Goal: Use online tool/utility: Utilize a website feature to perform a specific function

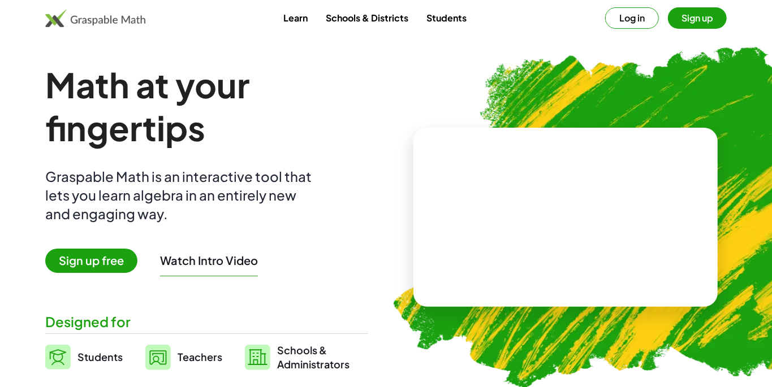
click at [78, 262] on span "Sign up free" at bounding box center [91, 261] width 92 height 24
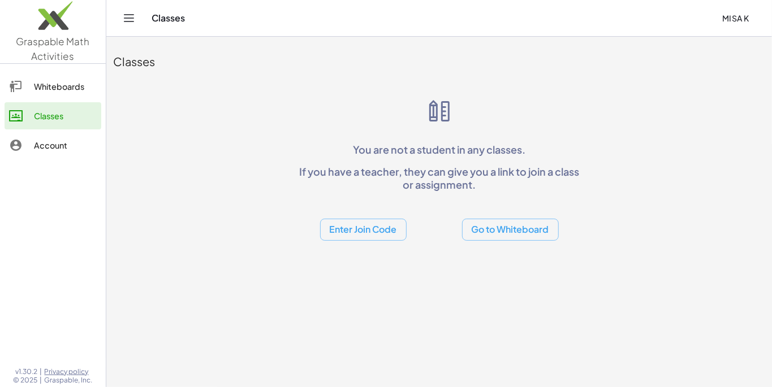
click at [530, 228] on button "Go to Whiteboard" at bounding box center [510, 230] width 97 height 22
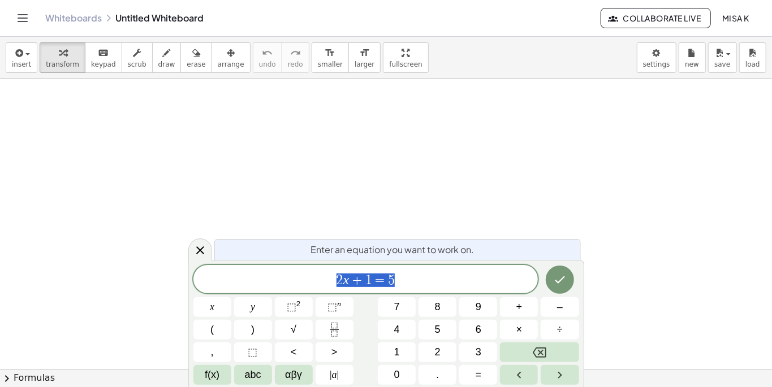
click at [459, 278] on span "2 x + 1 = 5" at bounding box center [365, 280] width 345 height 16
click at [482, 274] on span "2 x + 1 = 5 ​" at bounding box center [365, 280] width 345 height 16
click at [547, 356] on button "Backspace" at bounding box center [539, 353] width 79 height 20
click at [547, 350] on button "Backspace" at bounding box center [539, 353] width 79 height 20
click at [552, 343] on button "Backspace" at bounding box center [539, 353] width 79 height 20
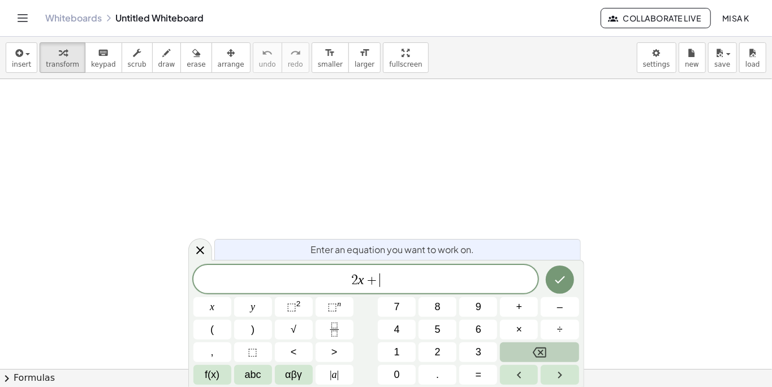
click at [550, 347] on button "Backspace" at bounding box center [539, 353] width 79 height 20
click at [552, 343] on button "Backspace" at bounding box center [539, 353] width 79 height 20
click at [549, 345] on button "Backspace" at bounding box center [539, 353] width 79 height 20
click at [555, 300] on button "–" at bounding box center [559, 307] width 38 height 20
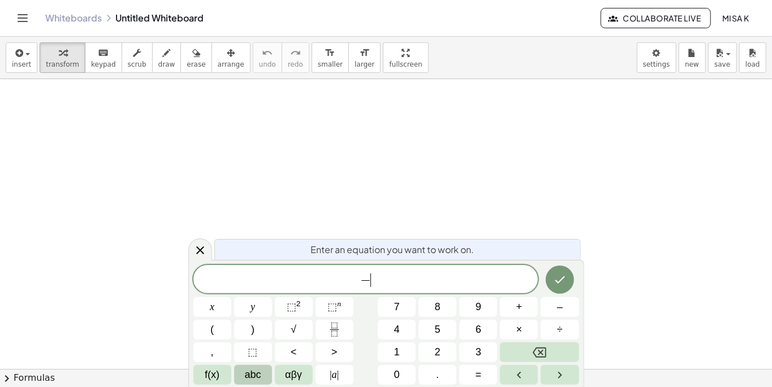
click at [245, 365] on button "abc" at bounding box center [253, 375] width 38 height 20
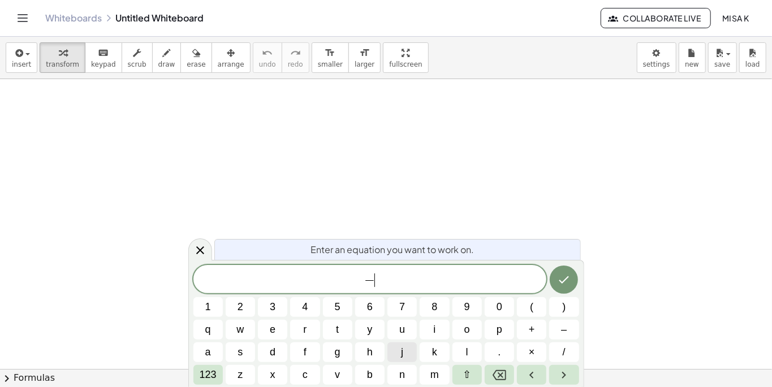
click at [398, 352] on button "j" at bounding box center [401, 353] width 29 height 20
click at [534, 330] on span "+" at bounding box center [531, 329] width 6 height 15
click at [500, 301] on span "0" at bounding box center [499, 307] width 6 height 15
click at [502, 360] on button "." at bounding box center [498, 353] width 29 height 20
click at [434, 307] on span "8" at bounding box center [434, 307] width 6 height 15
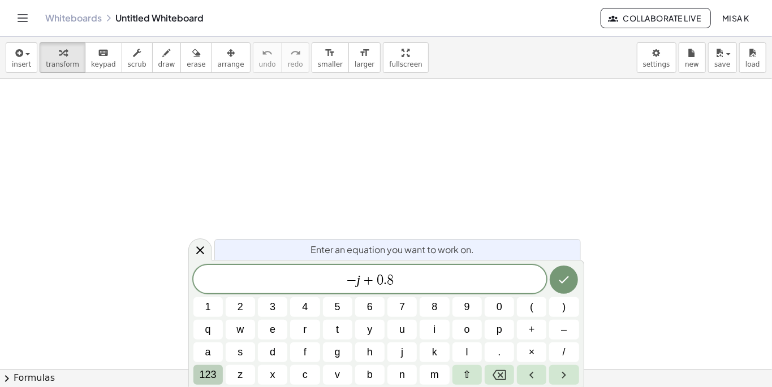
click at [201, 371] on span "123" at bounding box center [208, 374] width 17 height 15
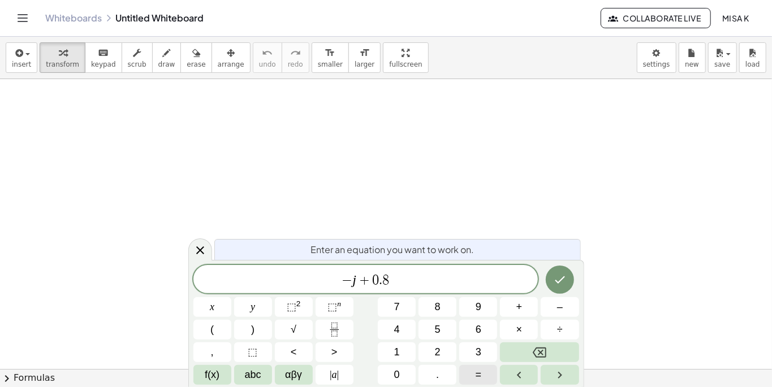
click at [481, 371] on button "=" at bounding box center [478, 375] width 38 height 20
click at [213, 370] on span "f(x)" at bounding box center [212, 374] width 15 height 15
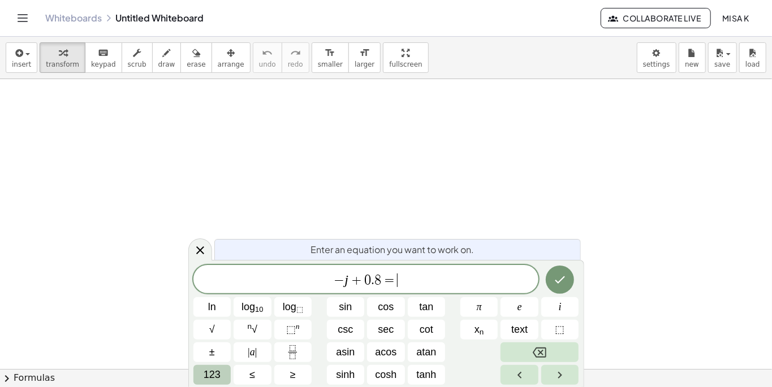
click at [213, 369] on span "123" at bounding box center [211, 374] width 17 height 15
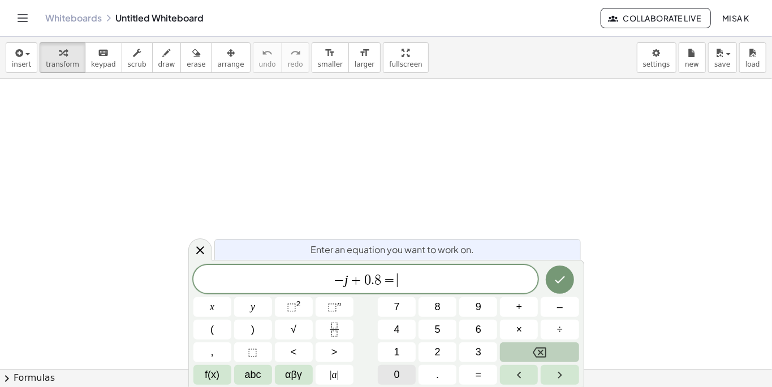
click at [404, 379] on button "0" at bounding box center [397, 375] width 38 height 20
click at [439, 382] on button "." at bounding box center [437, 375] width 38 height 20
click at [481, 303] on button "9" at bounding box center [478, 307] width 38 height 20
click at [219, 366] on button "f(x)" at bounding box center [212, 375] width 38 height 20
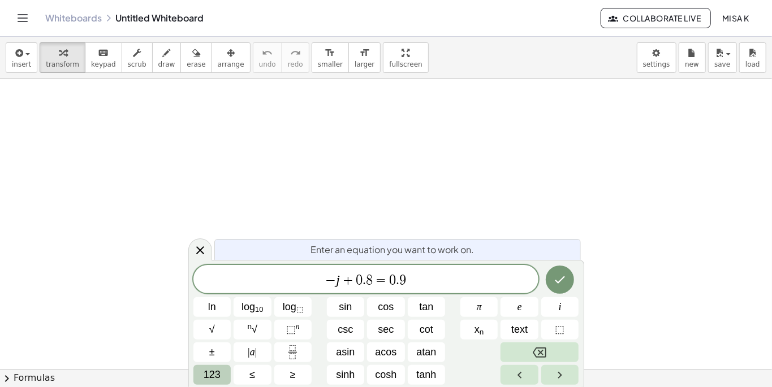
click at [206, 381] on span "123" at bounding box center [211, 374] width 17 height 15
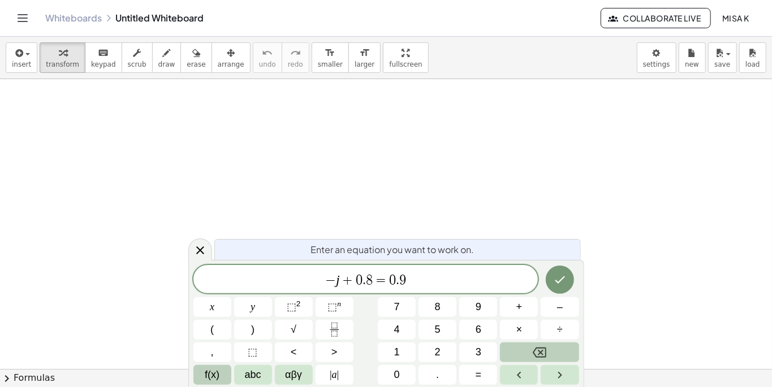
click at [212, 373] on span "f(x)" at bounding box center [212, 374] width 15 height 15
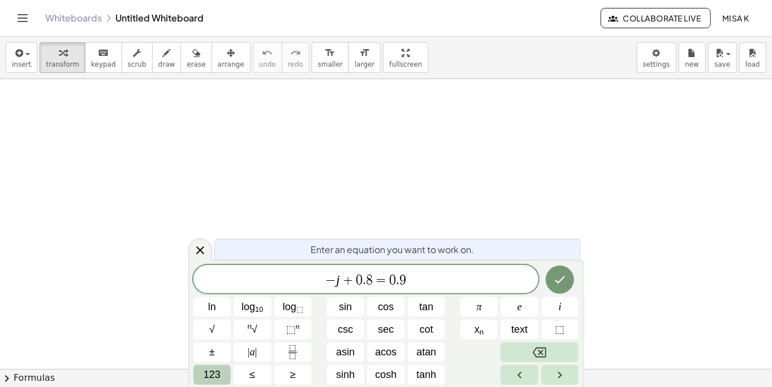
click at [209, 369] on span "123" at bounding box center [211, 374] width 17 height 15
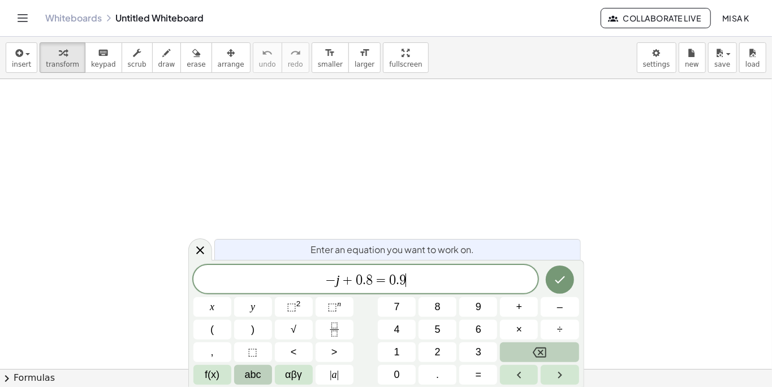
click at [258, 381] on span "abc" at bounding box center [253, 374] width 16 height 15
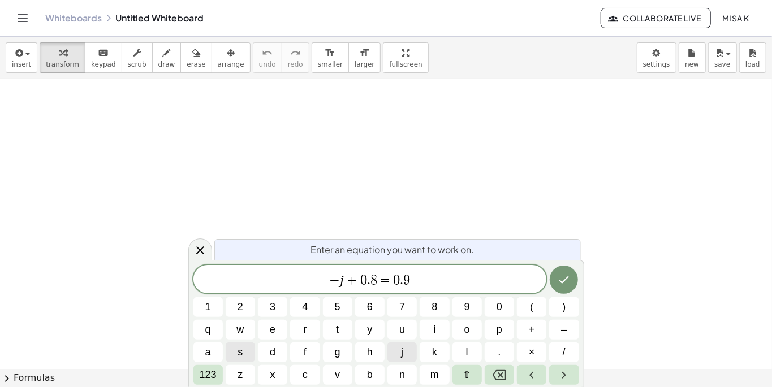
click at [406, 354] on button "j" at bounding box center [401, 353] width 29 height 20
click at [521, 332] on button "+" at bounding box center [531, 330] width 29 height 20
click at [495, 304] on button "0" at bounding box center [498, 307] width 29 height 20
click at [499, 353] on span "." at bounding box center [498, 352] width 3 height 15
click at [399, 306] on span "7" at bounding box center [402, 307] width 6 height 15
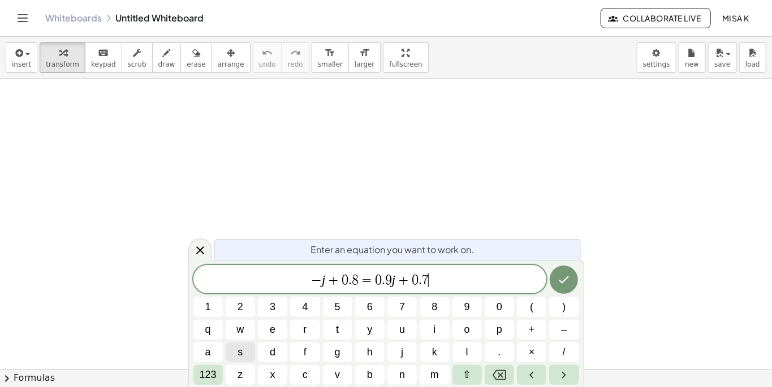
click at [365, 293] on div "− j + 0 . 8 = 0 . 9 j + 0 . 7 ​" at bounding box center [369, 279] width 353 height 28
click at [460, 282] on span "− j + 0 . 8 ​ = 0 . 9 j + 0 . 7" at bounding box center [369, 280] width 353 height 16
click at [364, 304] on button "6" at bounding box center [369, 307] width 29 height 20
click at [557, 274] on button "Done" at bounding box center [563, 280] width 28 height 28
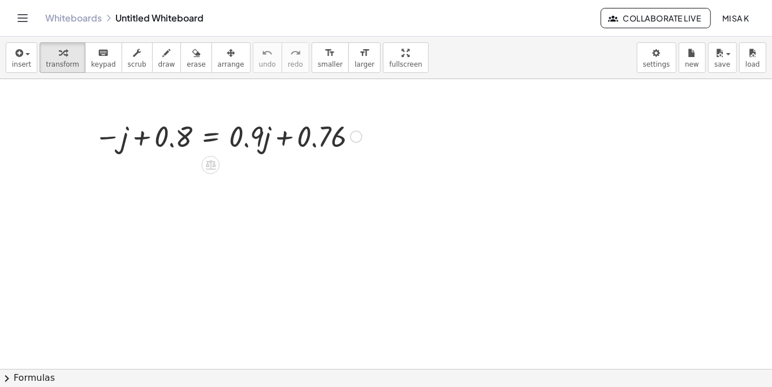
click at [252, 140] on div at bounding box center [228, 135] width 279 height 38
click at [125, 140] on div at bounding box center [228, 135] width 279 height 38
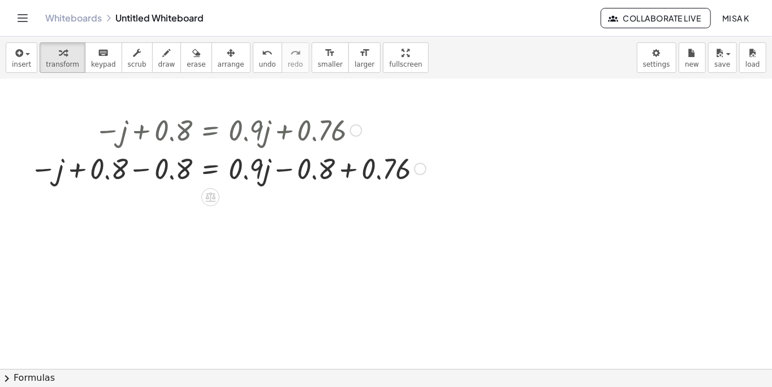
scroll to position [7, 0]
click at [141, 175] on div at bounding box center [227, 167] width 407 height 38
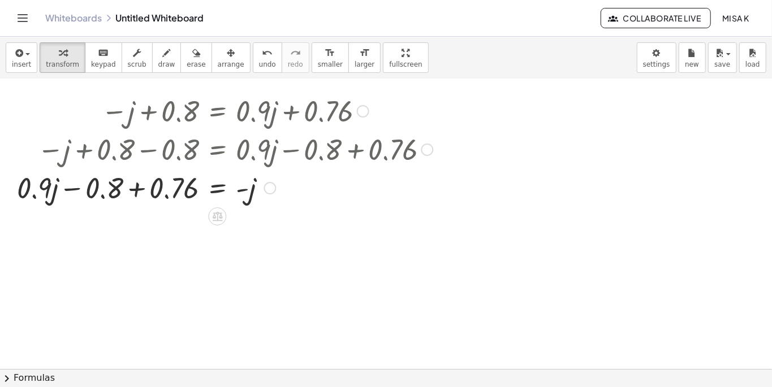
scroll to position [26, 0]
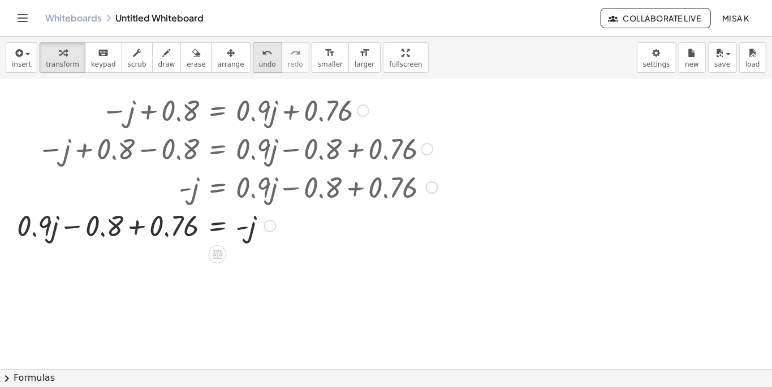
click at [259, 63] on span "undo" at bounding box center [267, 64] width 17 height 8
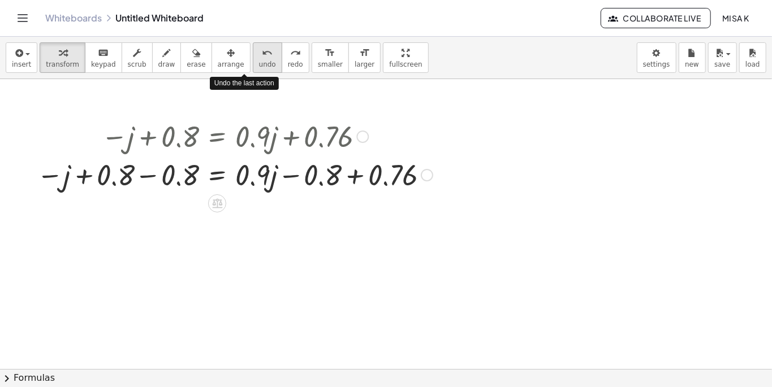
scroll to position [0, 0]
click at [143, 176] on div at bounding box center [234, 174] width 407 height 38
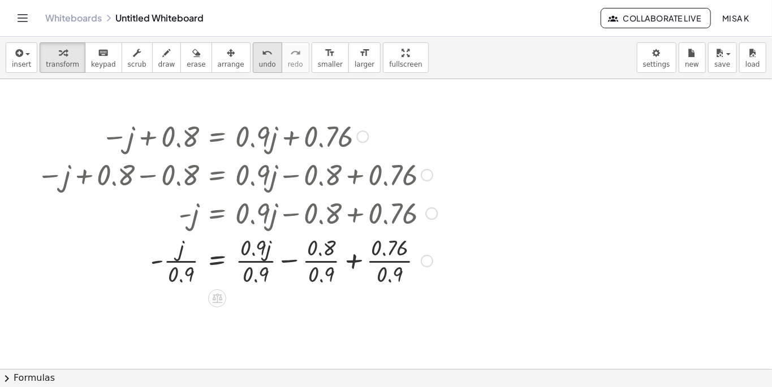
click at [262, 52] on icon "undo" at bounding box center [267, 53] width 11 height 14
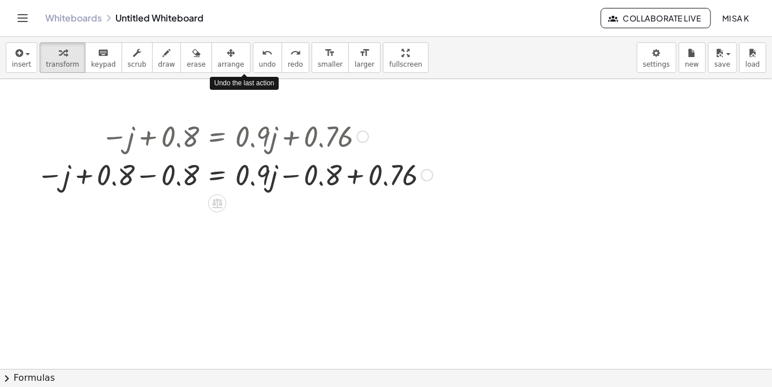
click at [141, 176] on div at bounding box center [234, 174] width 407 height 38
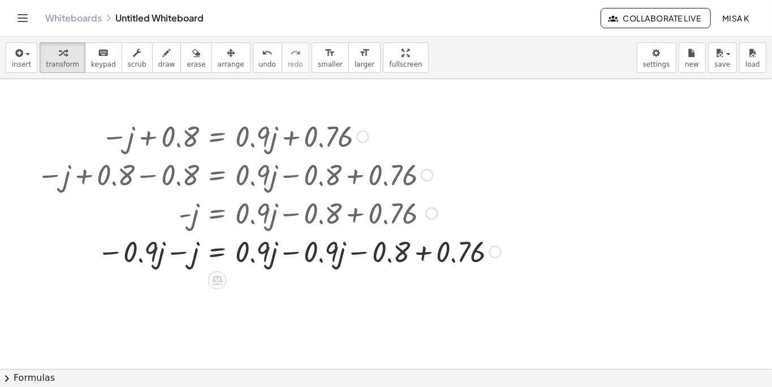
click at [295, 242] on div at bounding box center [268, 251] width 475 height 38
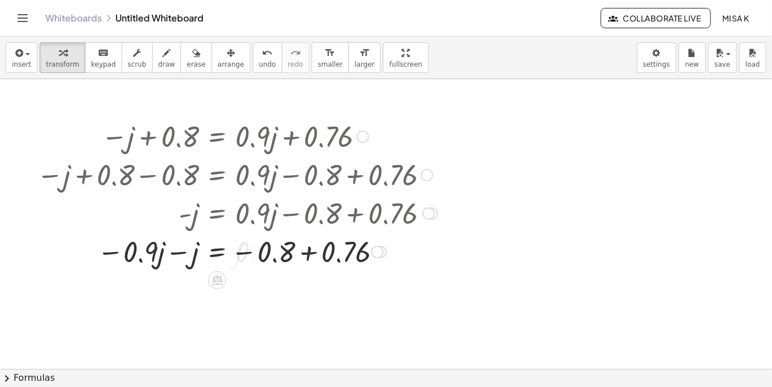
click at [0, 0] on div at bounding box center [0, 0] width 0 height 0
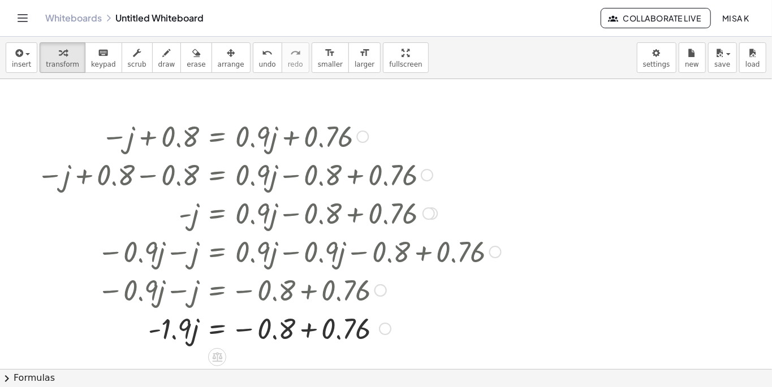
click at [295, 311] on div at bounding box center [268, 328] width 475 height 38
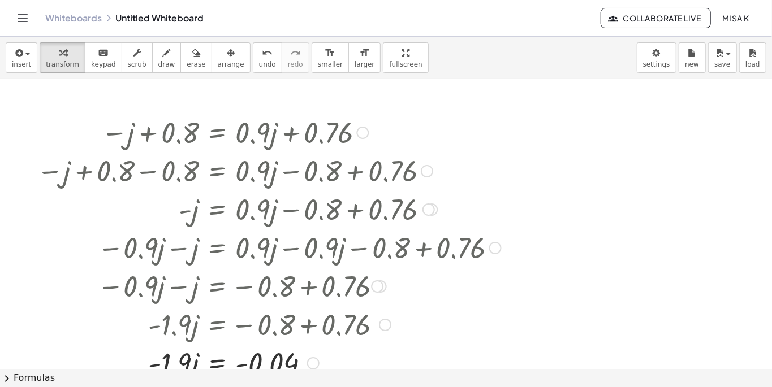
scroll to position [5, 0]
click at [272, 359] on div at bounding box center [268, 361] width 475 height 57
click at [186, 351] on div at bounding box center [268, 361] width 475 height 57
click at [188, 358] on div at bounding box center [268, 361] width 475 height 57
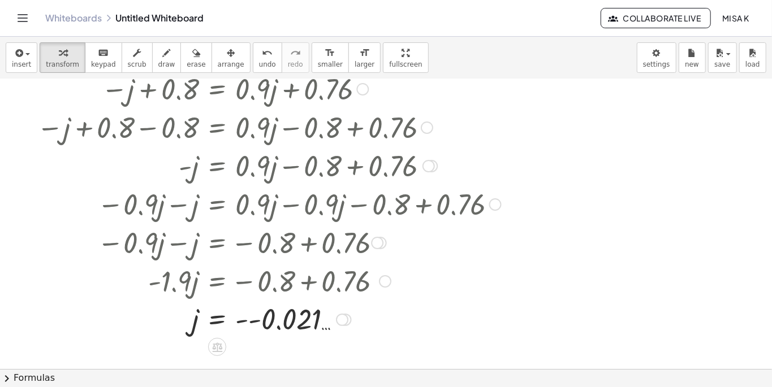
scroll to position [50, 0]
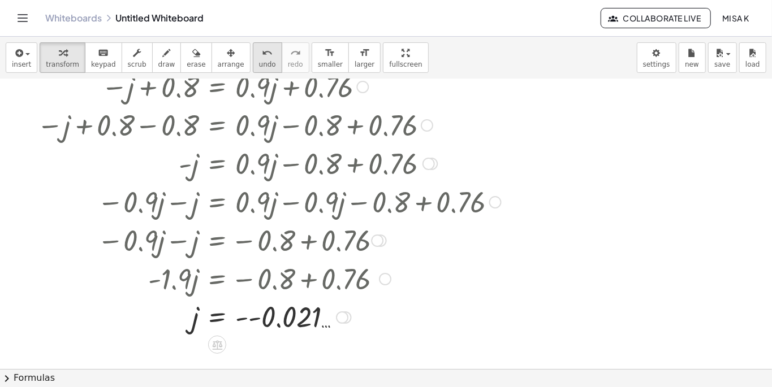
click at [262, 56] on icon "undo" at bounding box center [267, 53] width 11 height 14
click at [262, 51] on icon "undo" at bounding box center [267, 53] width 11 height 14
click at [262, 49] on icon "undo" at bounding box center [267, 53] width 11 height 14
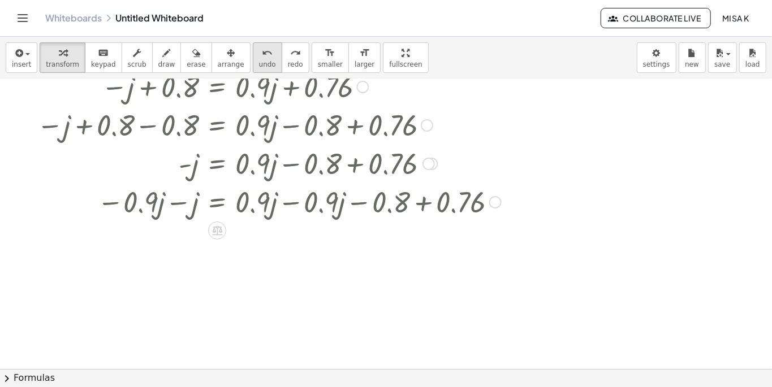
click at [262, 49] on icon "undo" at bounding box center [267, 53] width 11 height 14
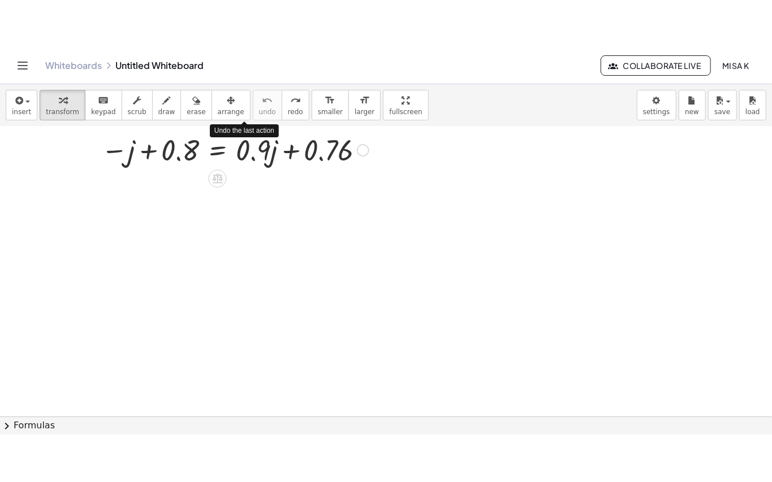
scroll to position [34, 0]
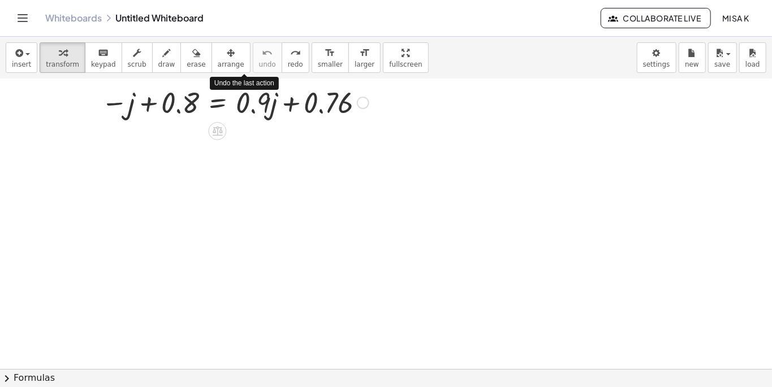
click at [233, 109] on div at bounding box center [235, 102] width 279 height 38
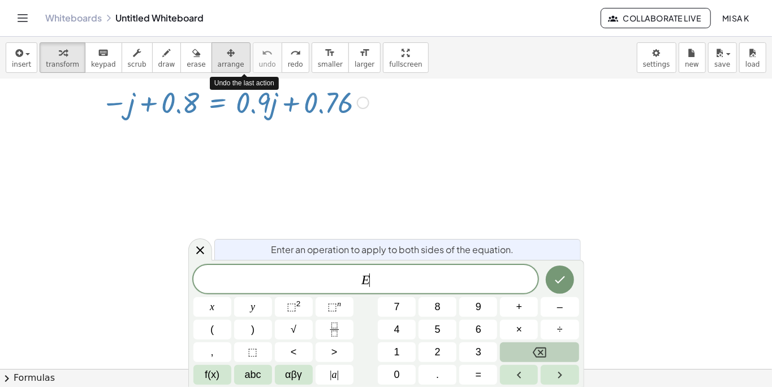
click at [218, 65] on span "arrange" at bounding box center [231, 64] width 27 height 8
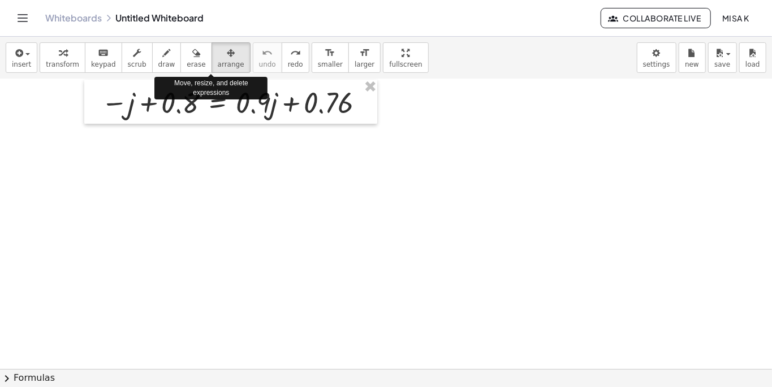
click at [372, 88] on div at bounding box center [386, 390] width 772 height 691
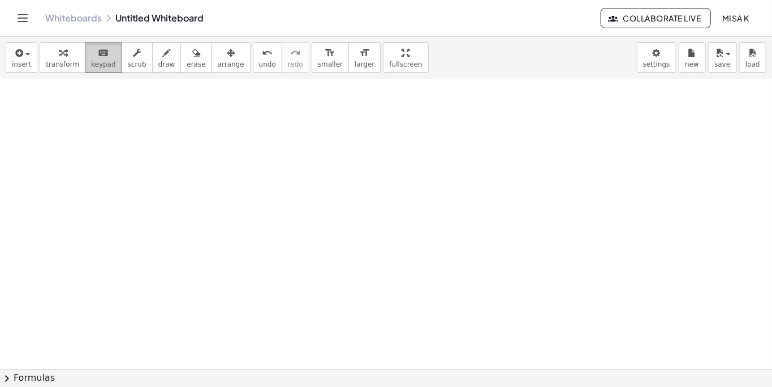
click at [93, 65] on span "keypad" at bounding box center [103, 64] width 25 height 8
click at [98, 119] on div at bounding box center [386, 390] width 772 height 691
click at [318, 63] on span "smaller" at bounding box center [330, 64] width 25 height 8
click at [306, 122] on div at bounding box center [386, 390] width 772 height 691
click at [318, 53] on div "format_size" at bounding box center [330, 53] width 25 height 14
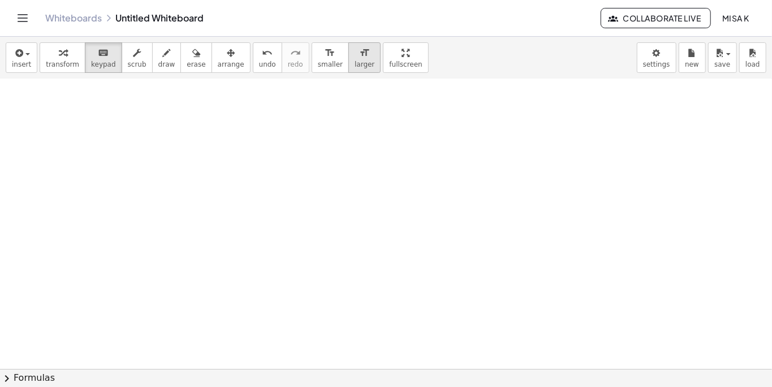
click at [354, 61] on span "larger" at bounding box center [364, 64] width 20 height 8
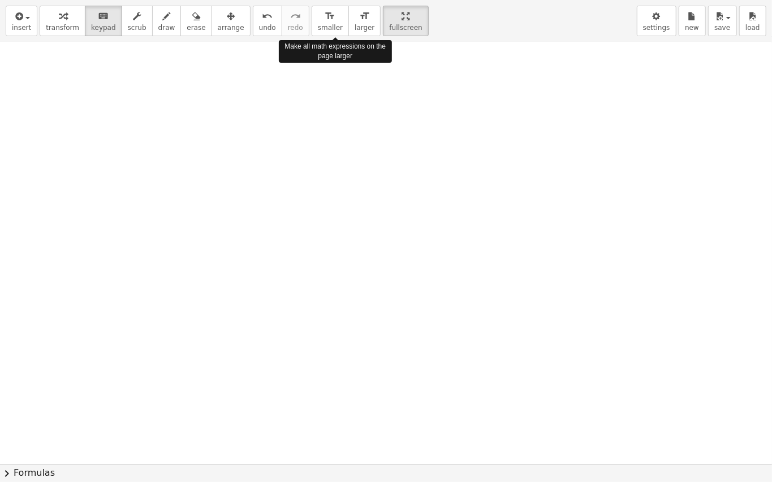
click at [301, 123] on div at bounding box center [386, 429] width 772 height 843
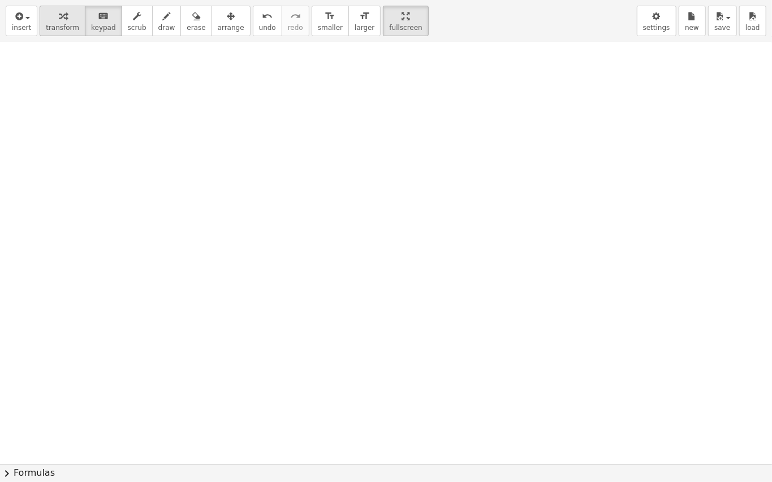
click at [56, 23] on button "transform" at bounding box center [63, 21] width 46 height 31
click at [101, 15] on div "keyboard" at bounding box center [103, 16] width 25 height 14
click at [152, 29] on button "draw" at bounding box center [166, 21] width 29 height 31
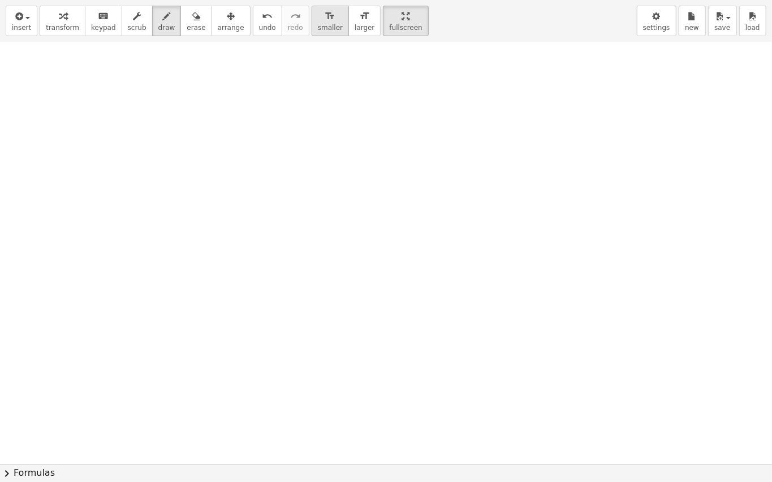
click at [311, 23] on button "format_size smaller" at bounding box center [329, 21] width 37 height 31
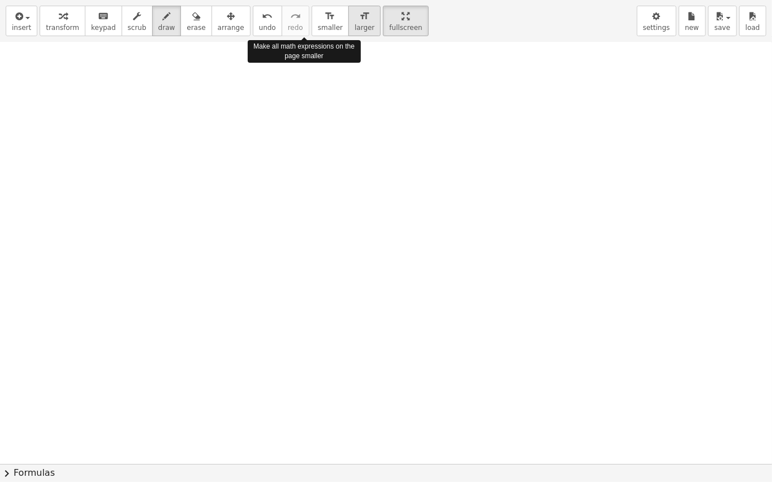
click at [354, 21] on div "format_size" at bounding box center [364, 16] width 20 height 14
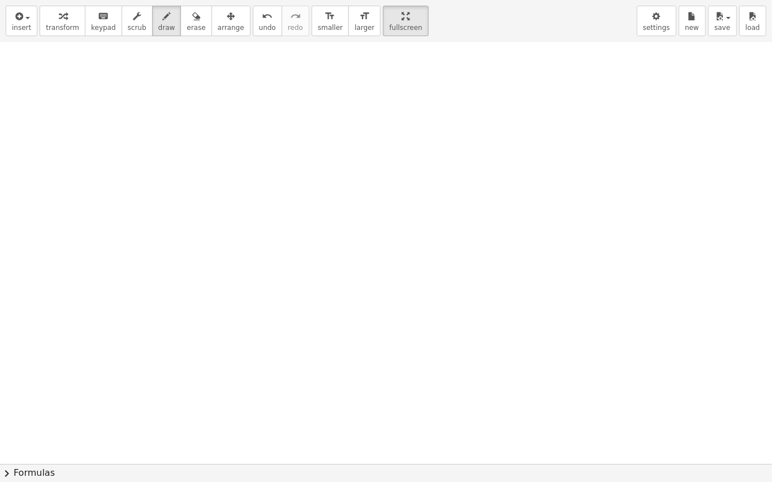
click at [211, 112] on div at bounding box center [386, 429] width 772 height 843
click at [158, 123] on div at bounding box center [386, 429] width 772 height 843
click at [98, 20] on icon "keyboard" at bounding box center [103, 17] width 11 height 14
click at [111, 105] on div at bounding box center [386, 429] width 772 height 843
click at [84, 118] on div at bounding box center [386, 429] width 772 height 843
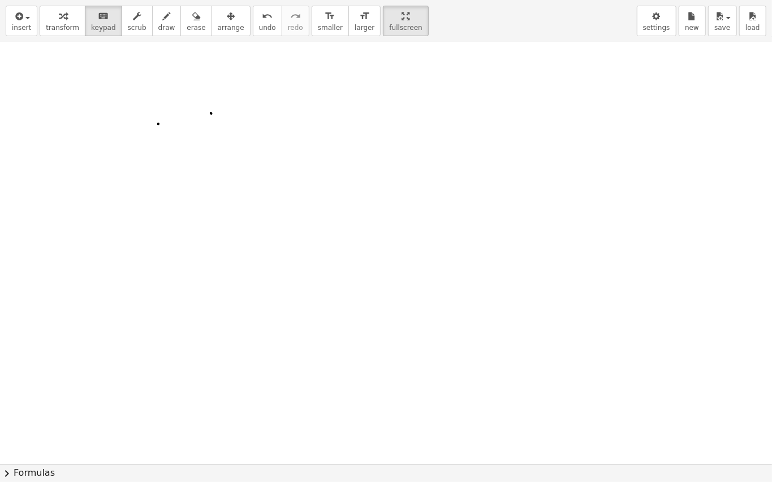
click at [99, 101] on div at bounding box center [386, 429] width 772 height 843
click at [199, 122] on div at bounding box center [386, 434] width 772 height 843
click at [213, 124] on div at bounding box center [386, 434] width 772 height 843
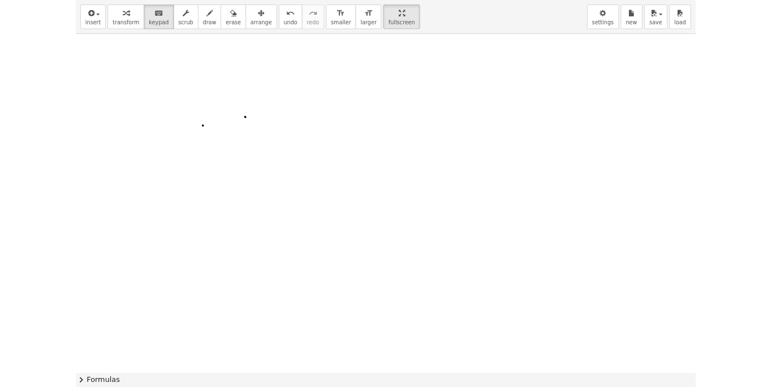
scroll to position [0, 0]
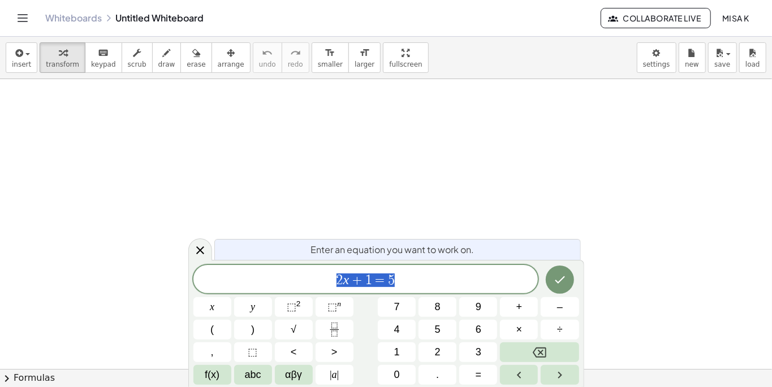
click at [465, 274] on span "2 x + 1 = 5" at bounding box center [365, 280] width 345 height 16
click at [389, 61] on span "fullscreen" at bounding box center [405, 64] width 33 height 8
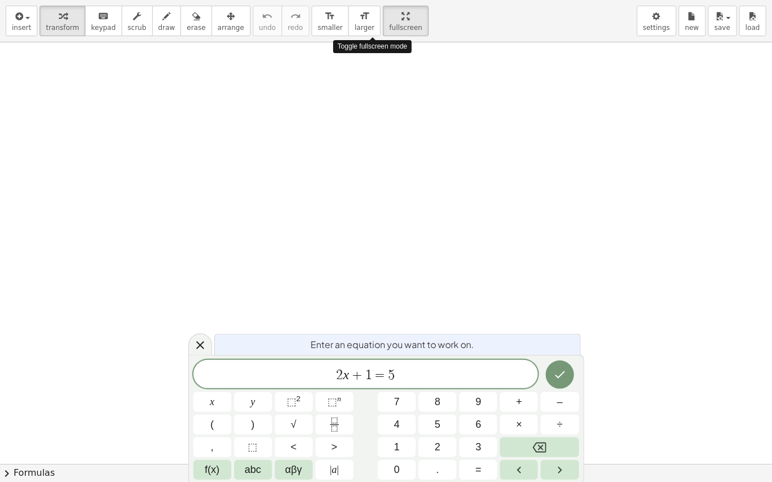
click at [462, 383] on div "2 x + 1 = 5" at bounding box center [365, 374] width 345 height 28
click at [550, 387] on button "Backspace" at bounding box center [539, 447] width 79 height 20
click at [551, 387] on button "Backspace" at bounding box center [539, 447] width 79 height 20
click at [546, 387] on icon "Backspace" at bounding box center [539, 448] width 14 height 10
click at [545, 387] on icon "Backspace" at bounding box center [539, 448] width 14 height 14
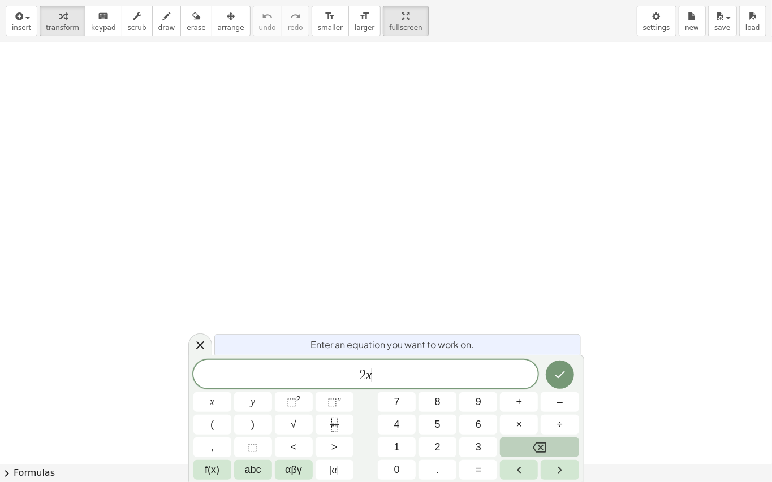
click at [538, 387] on icon "Backspace" at bounding box center [539, 448] width 14 height 14
click at [562, 387] on span "–" at bounding box center [560, 402] width 6 height 15
click at [431, 387] on button "5" at bounding box center [437, 425] width 38 height 20
click at [256, 387] on span "abc" at bounding box center [253, 469] width 16 height 15
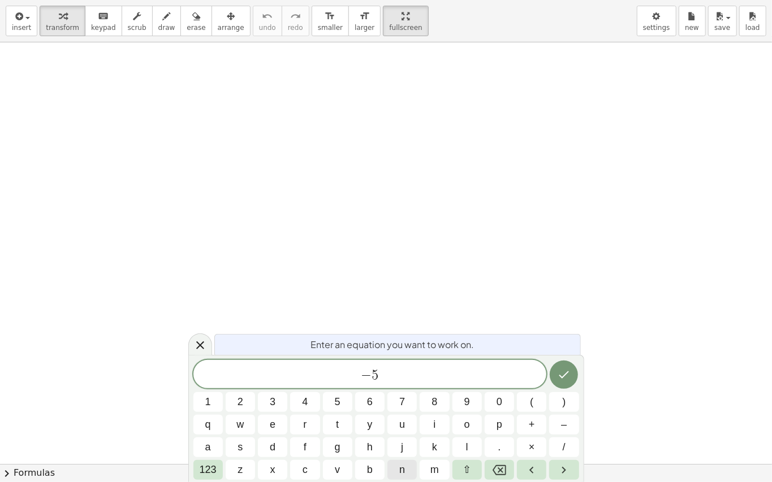
click at [403, 387] on span "n" at bounding box center [402, 469] width 6 height 15
click at [206, 387] on span "123" at bounding box center [208, 469] width 17 height 15
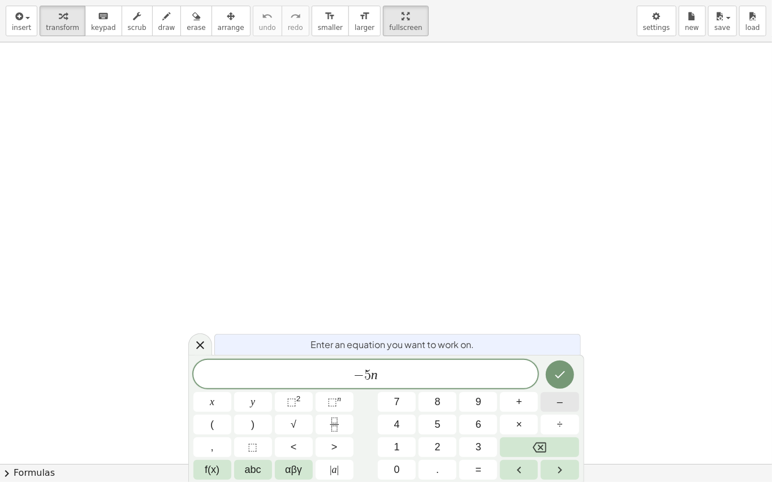
click at [558, 387] on span "–" at bounding box center [560, 402] width 6 height 15
click at [228, 387] on button "f(x)" at bounding box center [212, 470] width 38 height 20
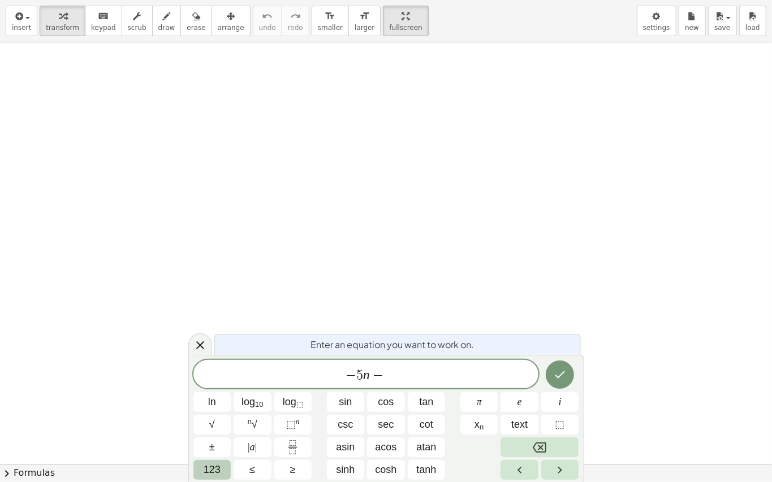
click at [224, 387] on button "123" at bounding box center [212, 470] width 38 height 20
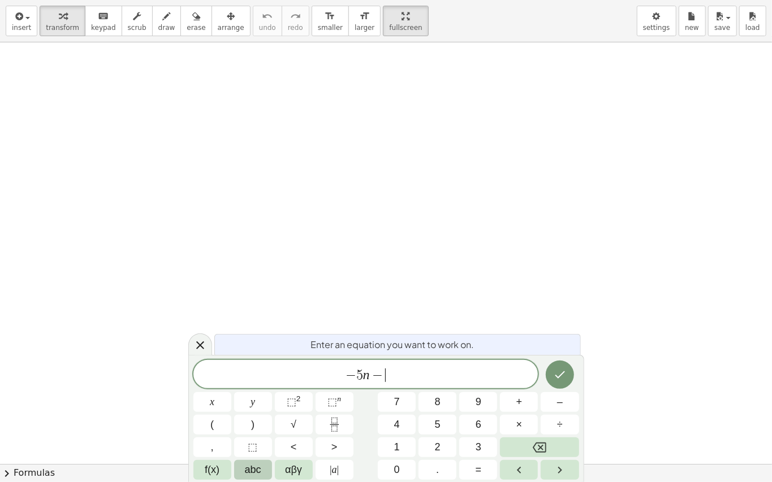
click at [252, 387] on span "abc" at bounding box center [253, 469] width 16 height 15
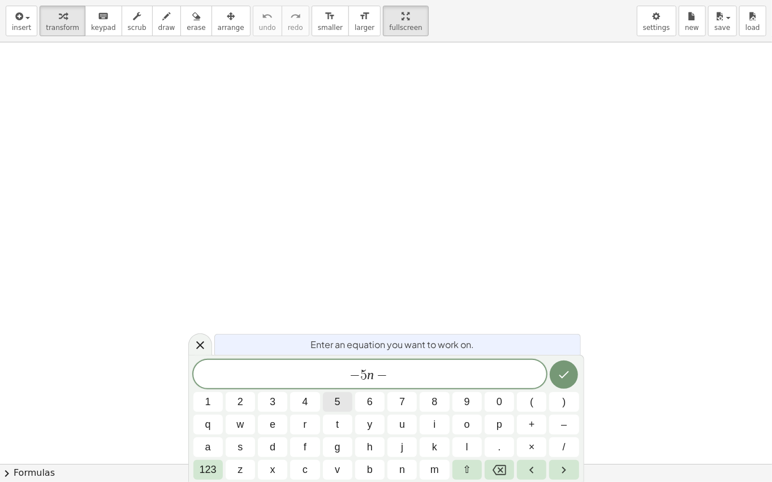
click at [337, 387] on span "5" at bounding box center [338, 402] width 6 height 15
click at [400, 387] on span "n" at bounding box center [402, 469] width 6 height 15
click at [528, 387] on span "+" at bounding box center [531, 424] width 6 height 15
click at [246, 387] on button "2" at bounding box center [240, 402] width 29 height 20
click at [583, 384] on div "Enter an equation you want to work on. − 5 n − 5 n + 2 ​ 1 2 3 4 5 6 7 8 9 0 ( …" at bounding box center [386, 418] width 396 height 127
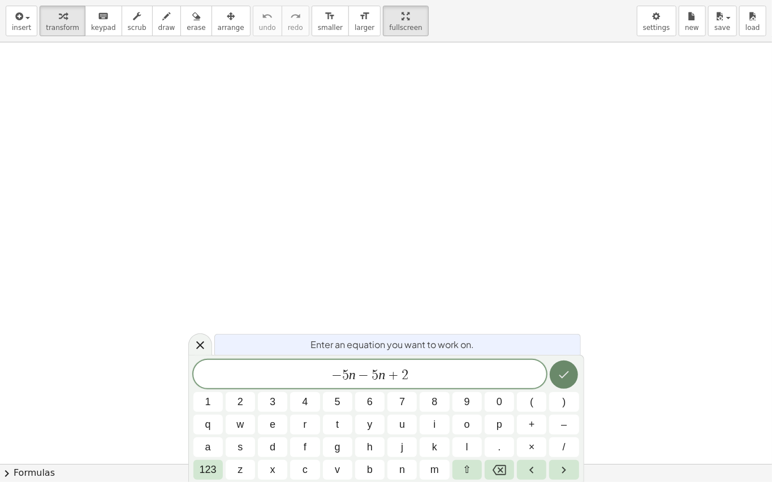
click at [558, 367] on button "Done" at bounding box center [563, 375] width 28 height 28
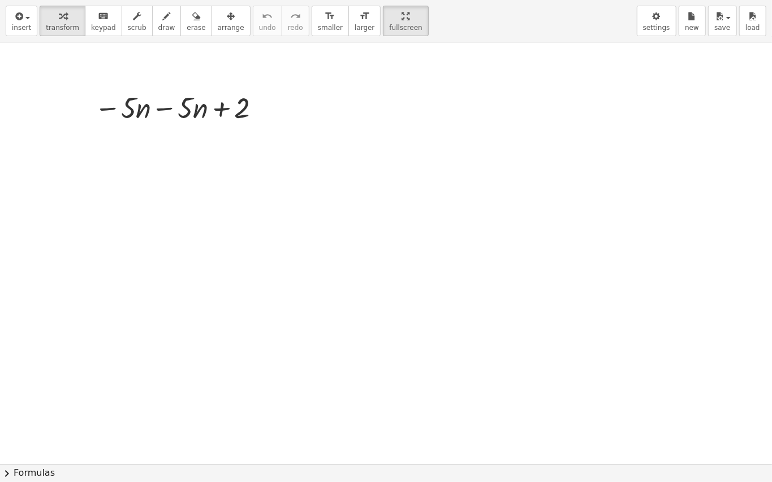
click at [167, 102] on div at bounding box center [179, 107] width 181 height 38
click at [99, 26] on span "keypad" at bounding box center [103, 28] width 25 height 8
click at [176, 128] on div at bounding box center [386, 463] width 772 height 843
click at [155, 109] on div at bounding box center [179, 107] width 181 height 38
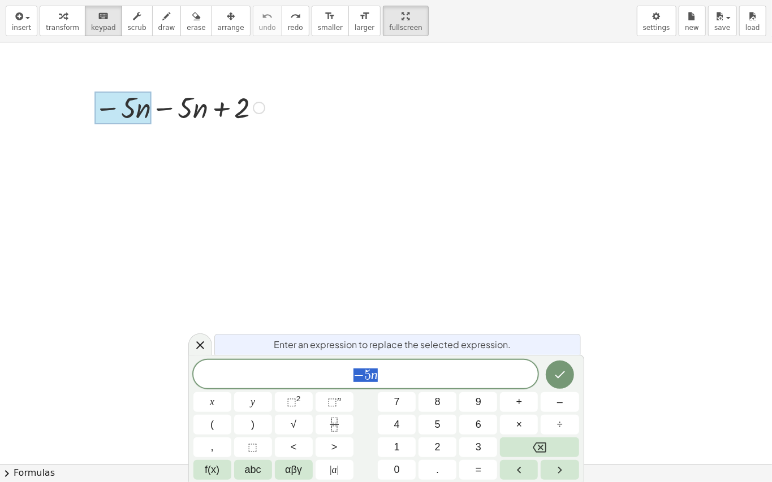
click at [149, 107] on div at bounding box center [122, 108] width 57 height 33
click at [155, 103] on div at bounding box center [179, 107] width 181 height 38
click at [159, 104] on div at bounding box center [179, 107] width 181 height 38
click at [400, 370] on span "− 5 n" at bounding box center [365, 375] width 345 height 16
click at [470, 387] on button "=" at bounding box center [478, 470] width 38 height 20
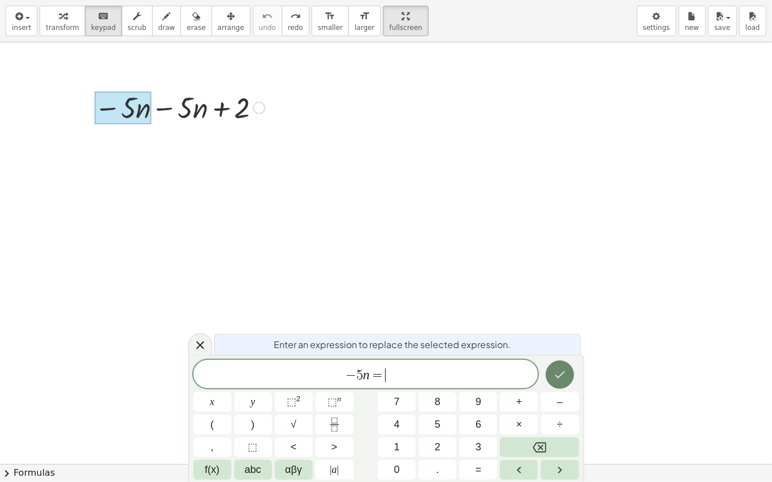
click at [563, 367] on button "Done" at bounding box center [559, 375] width 28 height 28
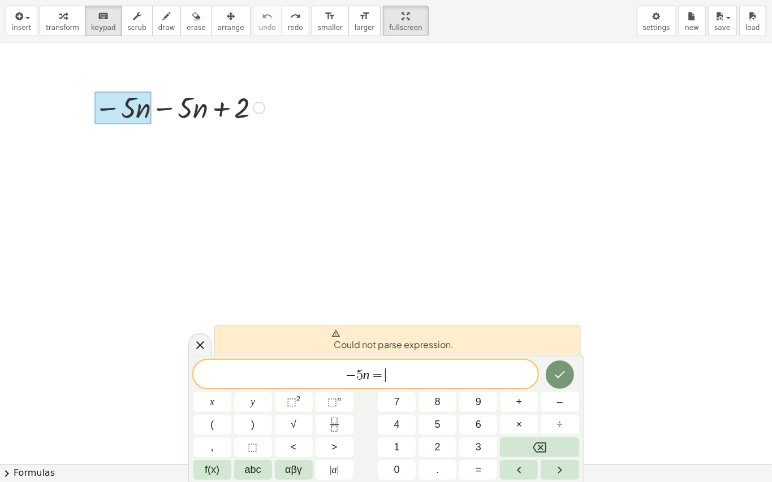
click at [446, 376] on span "− 5 n = ​" at bounding box center [365, 375] width 345 height 16
click at [450, 387] on button "5" at bounding box center [437, 425] width 38 height 20
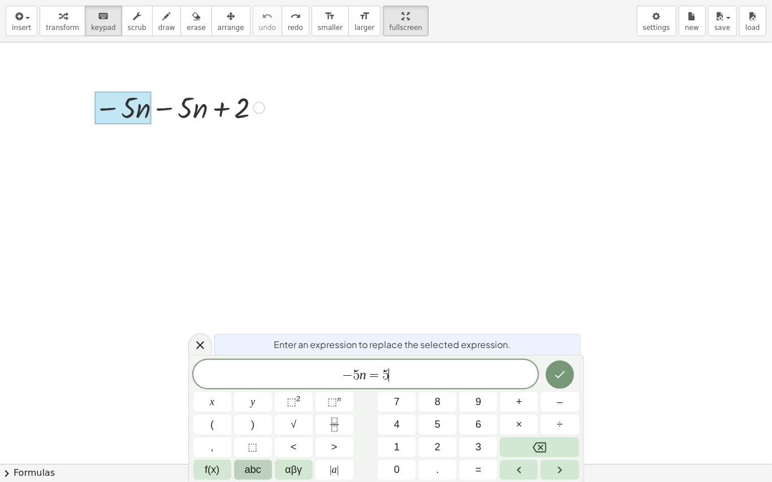
click at [254, 387] on span "abc" at bounding box center [253, 469] width 16 height 15
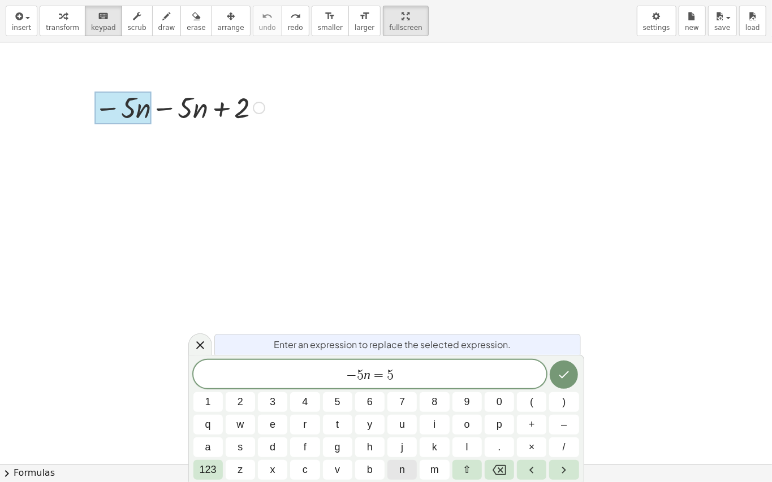
click at [406, 387] on button "n" at bounding box center [401, 470] width 29 height 20
click at [532, 387] on span "+" at bounding box center [531, 424] width 6 height 15
click at [244, 387] on button "2" at bounding box center [240, 402] width 29 height 20
click at [561, 379] on icon "Done" at bounding box center [564, 375] width 14 height 14
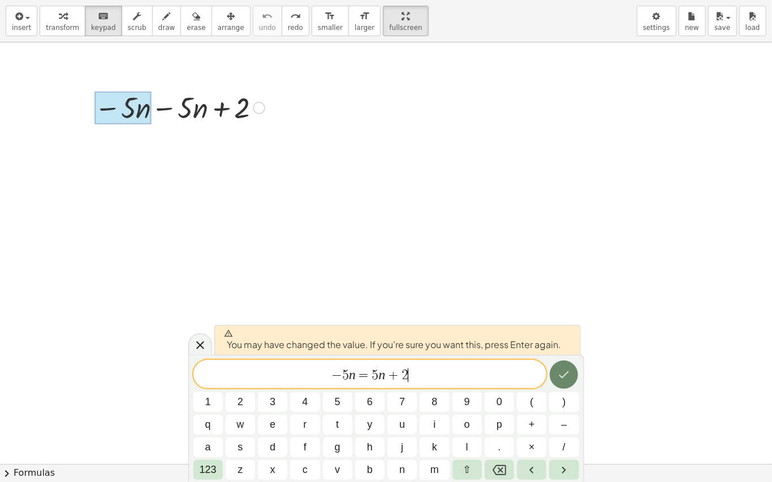
click at [558, 362] on button "Done" at bounding box center [563, 375] width 28 height 28
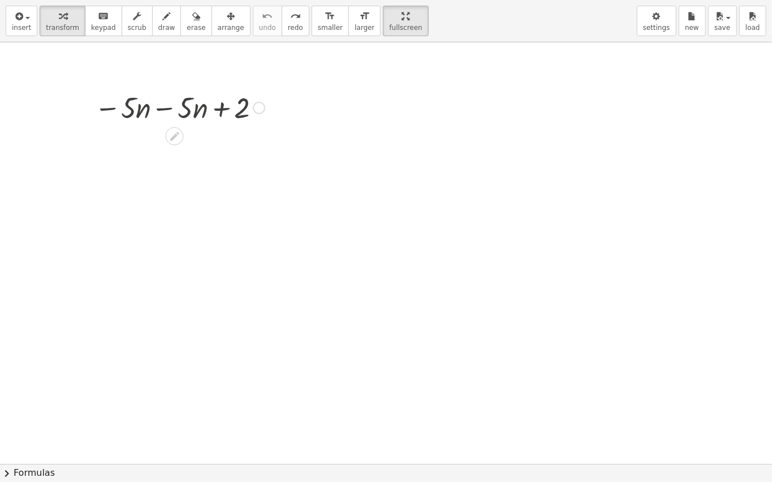
click at [183, 112] on div at bounding box center [179, 107] width 181 height 38
click at [178, 124] on div at bounding box center [178, 134] width 9 height 21
click at [180, 140] on icon at bounding box center [174, 137] width 12 height 12
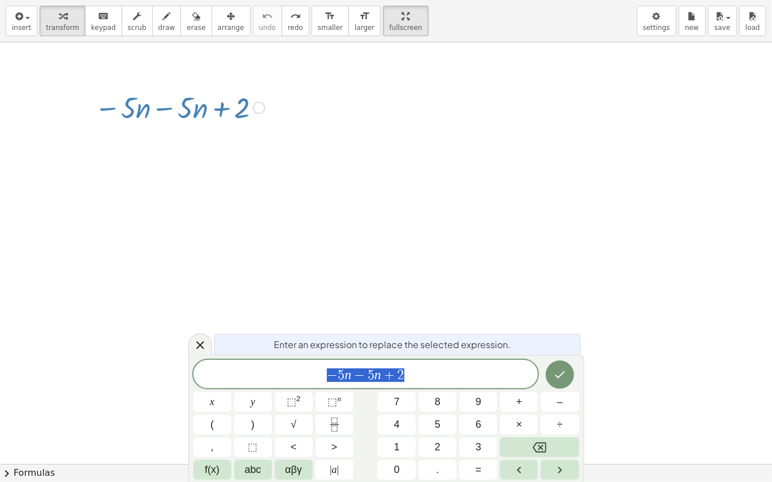
click at [359, 372] on span "−" at bounding box center [359, 376] width 16 height 14
click at [355, 371] on span "−" at bounding box center [359, 376] width 16 height 14
click at [483, 387] on button "=" at bounding box center [478, 470] width 38 height 20
click at [551, 357] on div "Enter an expression to replace the selected expression. − 5 n = ​ − 5 n + 2 x y…" at bounding box center [386, 418] width 396 height 127
click at [564, 377] on icon "Done" at bounding box center [560, 375] width 14 height 14
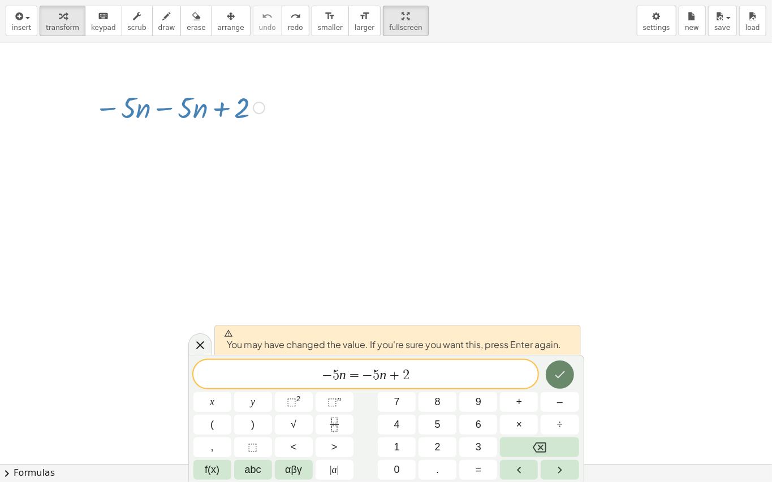
click at [549, 379] on button "Done" at bounding box center [559, 375] width 28 height 28
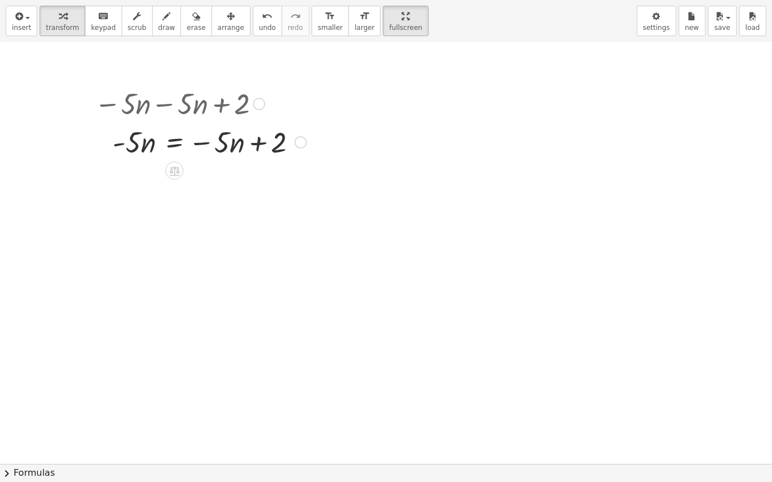
scroll to position [27, 0]
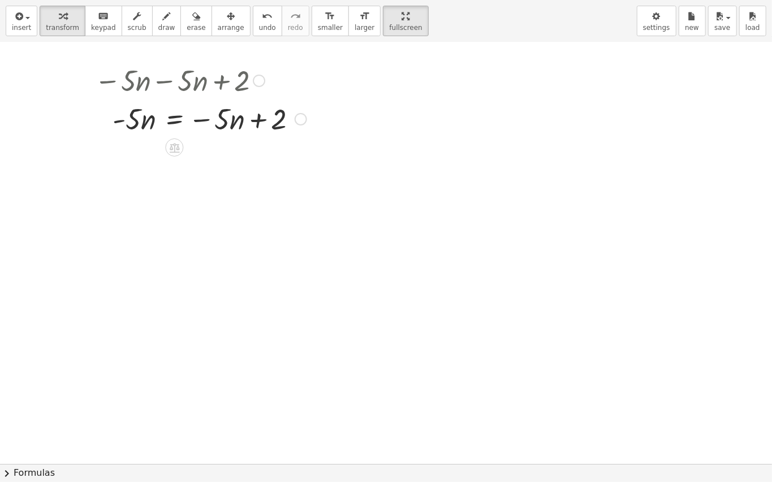
click at [670, 152] on div at bounding box center [386, 436] width 772 height 843
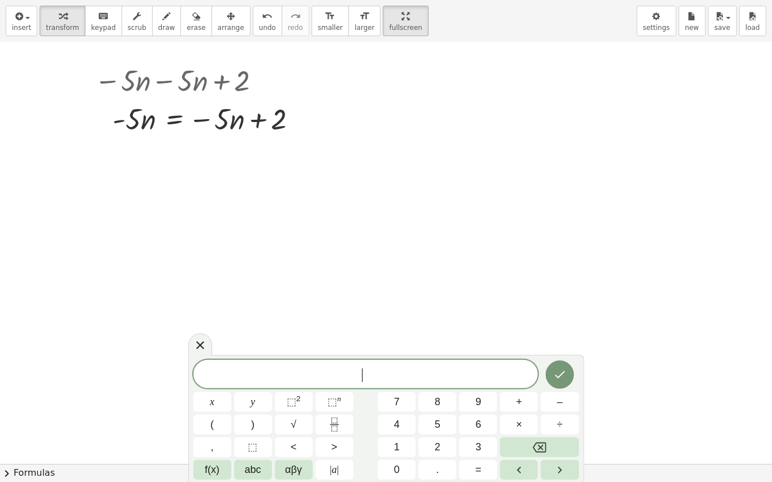
click at [632, 95] on div at bounding box center [386, 436] width 772 height 843
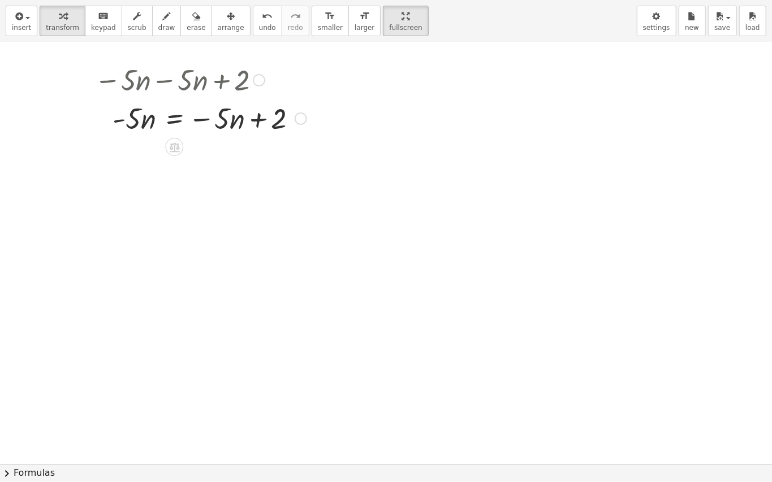
scroll to position [33, 0]
